Goal: Check status: Check status

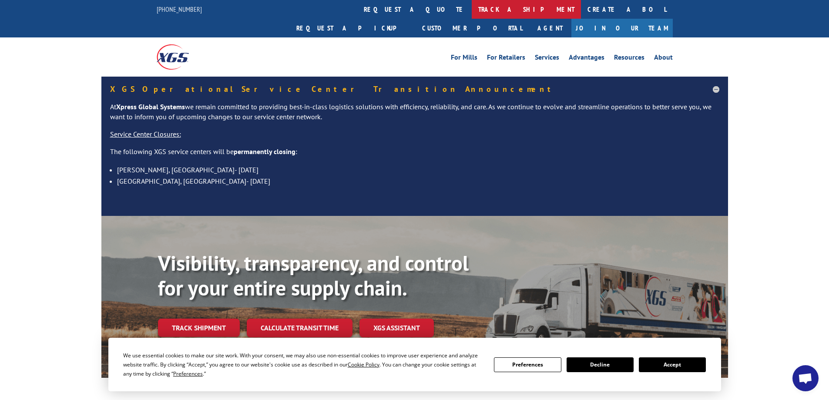
click at [471, 13] on link "track a shipment" at bounding box center [525, 9] width 109 height 19
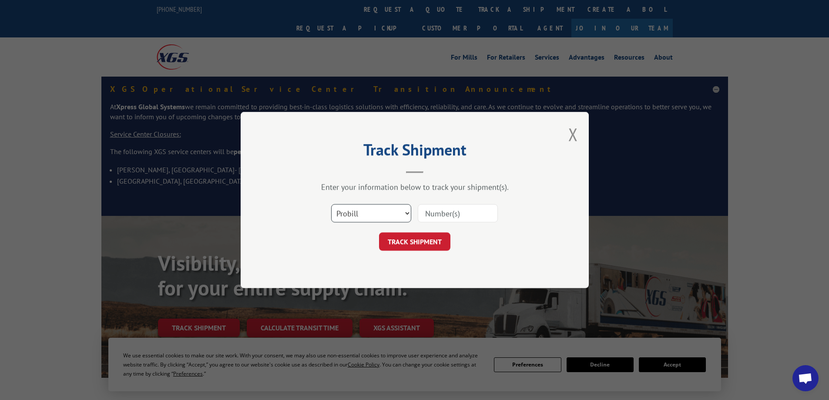
click at [372, 212] on select "Select category... Probill BOL PO" at bounding box center [371, 213] width 80 height 18
select select "bol"
click at [331, 204] on select "Select category... Probill BOL PO" at bounding box center [371, 213] width 80 height 18
click at [460, 216] on input at bounding box center [458, 213] width 80 height 18
paste input "5092453"
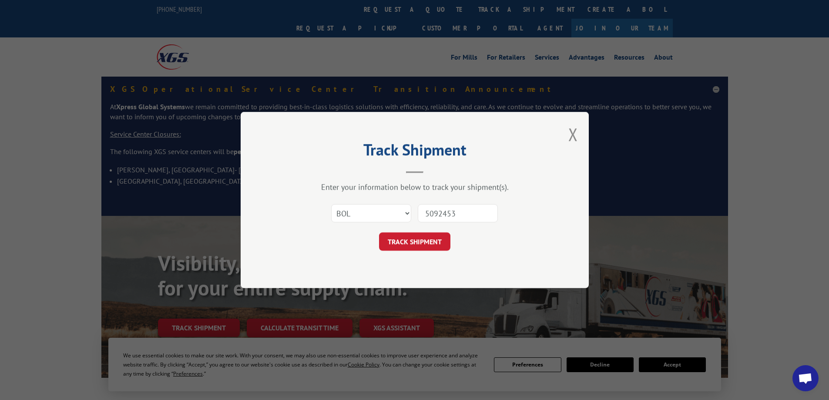
type input "5092453"
click at [379, 232] on button "TRACK SHIPMENT" at bounding box center [414, 241] width 71 height 18
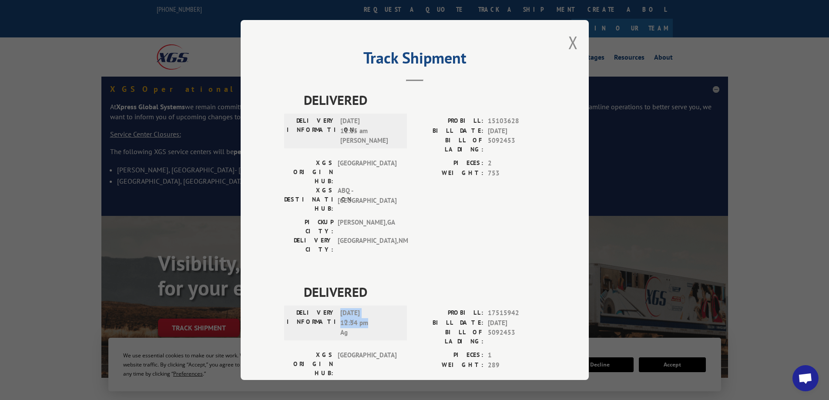
drag, startPoint x: 370, startPoint y: 274, endPoint x: 336, endPoint y: 268, distance: 34.5
click at [336, 308] on div "DELIVERY INFORMATION: [DATE] 12:34 pm Ag" at bounding box center [345, 323] width 117 height 30
copy span "[DATE] 12:34 pm"
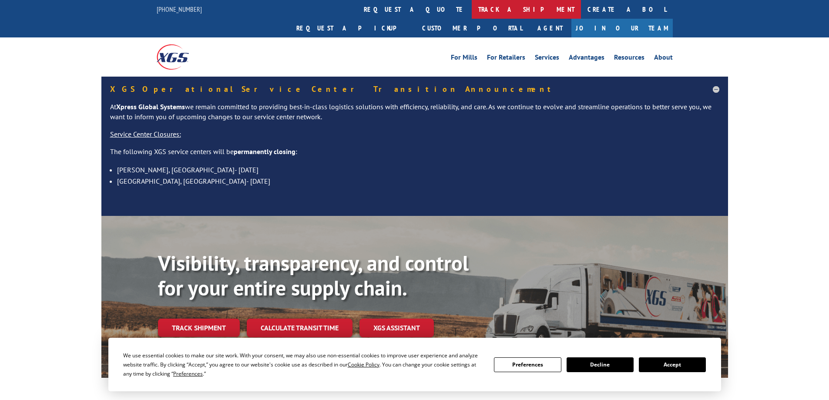
click at [471, 10] on link "track a shipment" at bounding box center [525, 9] width 109 height 19
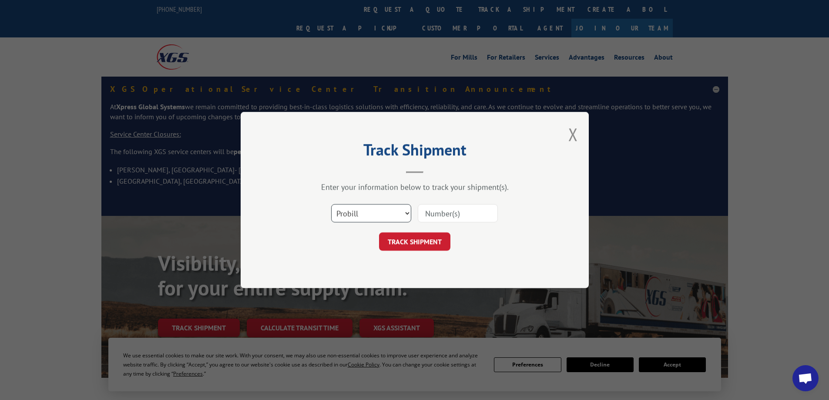
click at [363, 214] on select "Select category... Probill BOL PO" at bounding box center [371, 213] width 80 height 18
select select "bol"
click at [331, 204] on select "Select category... Probill BOL PO" at bounding box center [371, 213] width 80 height 18
click at [457, 213] on input at bounding box center [458, 213] width 80 height 18
paste input "438606"
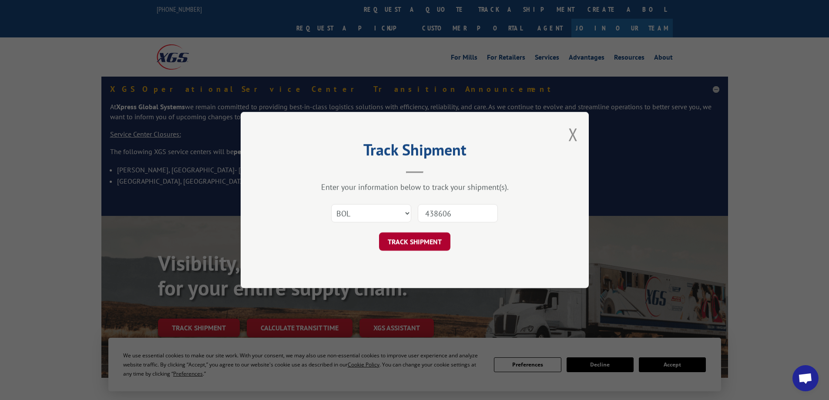
type input "438606"
click at [428, 240] on button "TRACK SHIPMENT" at bounding box center [414, 241] width 71 height 18
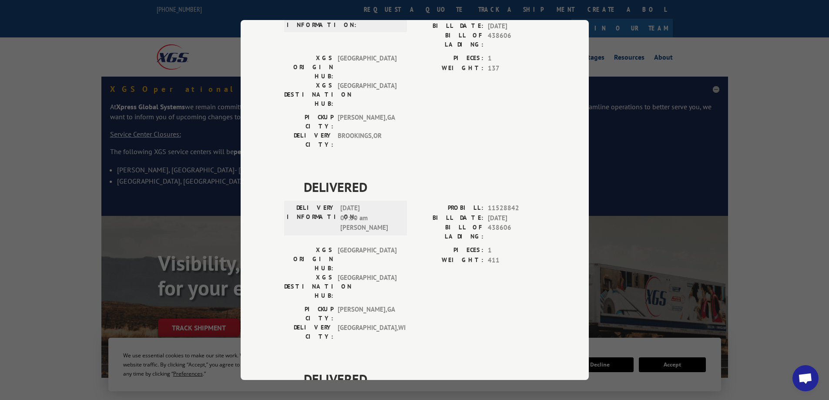
scroll to position [304, 0]
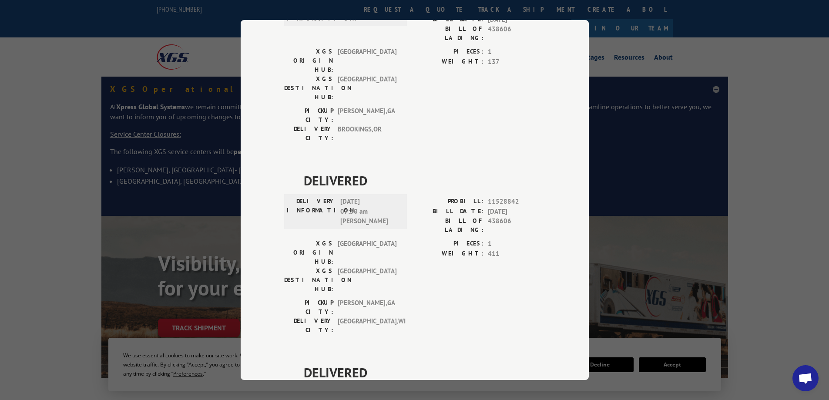
drag, startPoint x: 367, startPoint y: 247, endPoint x: 336, endPoint y: 237, distance: 32.6
click at [336, 388] on div "DELIVERY INFORMATION: 08/28/2025 07:36 am AG" at bounding box center [345, 403] width 117 height 30
copy span "08/28/2025 07:36 am"
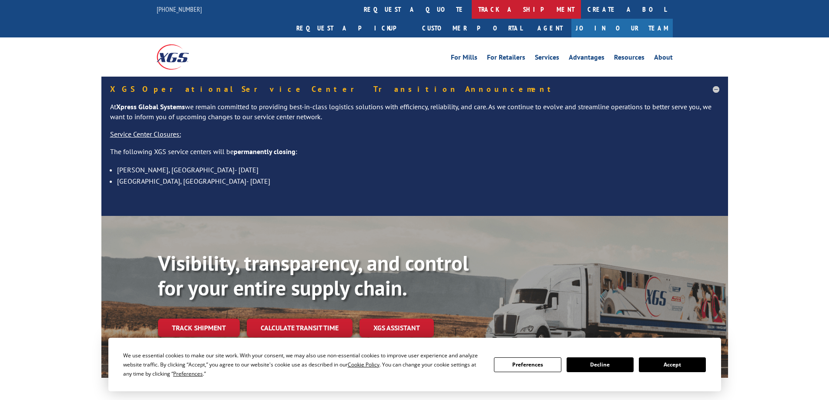
click at [471, 11] on link "track a shipment" at bounding box center [525, 9] width 109 height 19
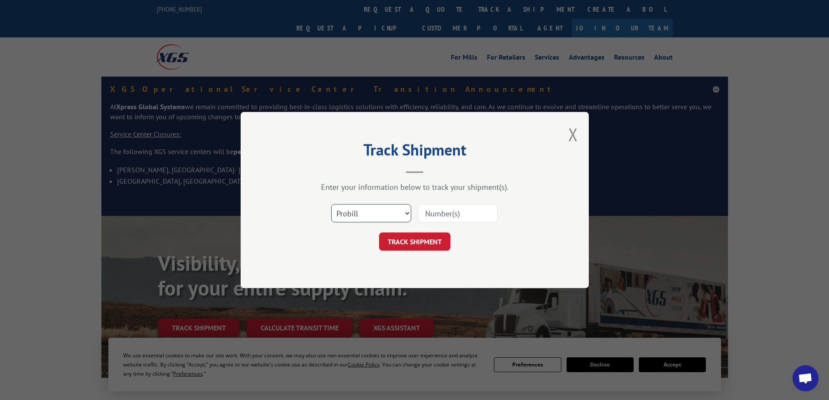
click at [379, 206] on select "Select category... Probill BOL PO" at bounding box center [371, 213] width 80 height 18
select select "bol"
click at [331, 204] on select "Select category... Probill BOL PO" at bounding box center [371, 213] width 80 height 18
click at [463, 214] on input at bounding box center [458, 213] width 80 height 18
paste input "5524931"
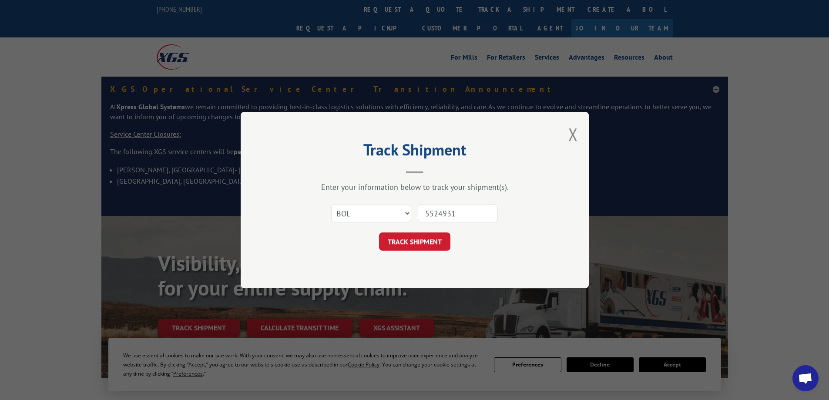
type input "5524931"
click at [379, 232] on button "TRACK SHIPMENT" at bounding box center [414, 241] width 71 height 18
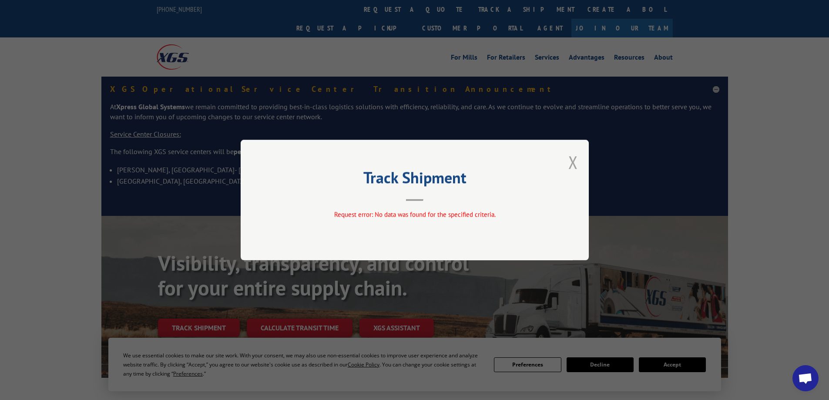
click at [574, 161] on button "Close modal" at bounding box center [573, 161] width 10 height 23
